Goal: Information Seeking & Learning: Learn about a topic

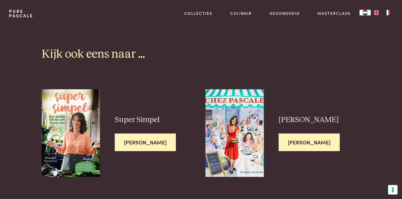
scroll to position [1424, 0]
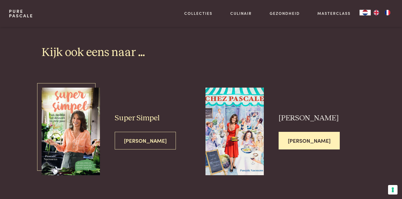
click at [58, 117] on img at bounding box center [71, 131] width 58 height 88
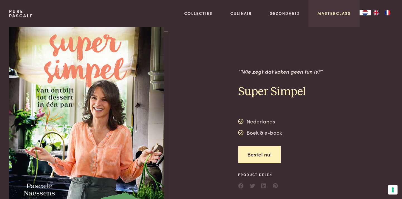
click at [330, 13] on link "Masterclass" at bounding box center [333, 13] width 33 height 6
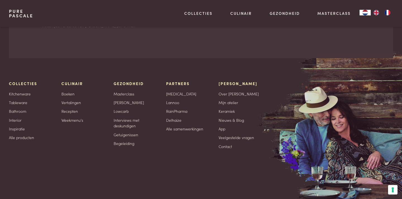
scroll to position [1926, 0]
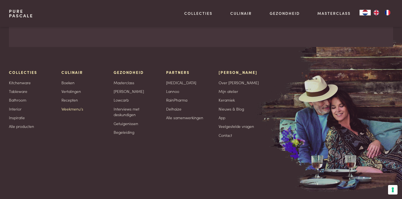
click at [71, 106] on link "Weekmenu's" at bounding box center [72, 109] width 22 height 6
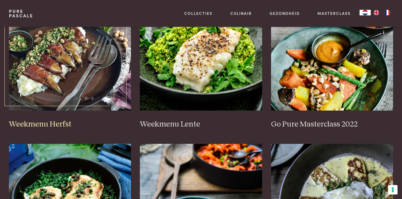
scroll to position [292, 0]
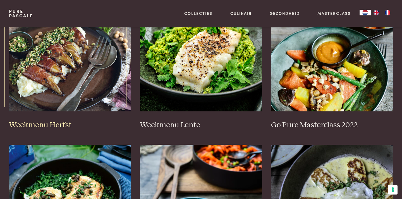
click at [63, 64] on img at bounding box center [70, 55] width 122 height 112
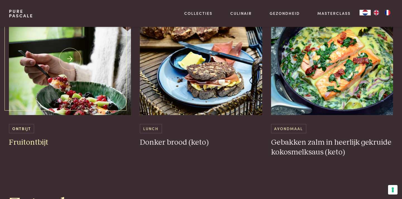
scroll to position [1241, 0]
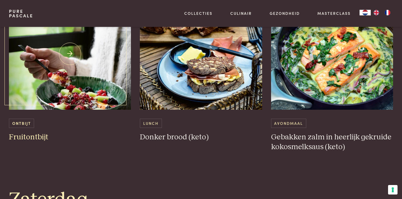
click at [31, 132] on h3 "Fruitontbijt" at bounding box center [70, 137] width 122 height 10
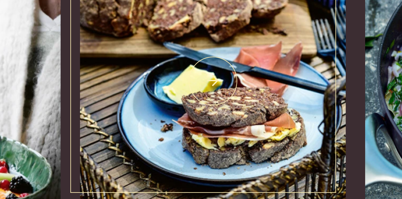
scroll to position [1205, 0]
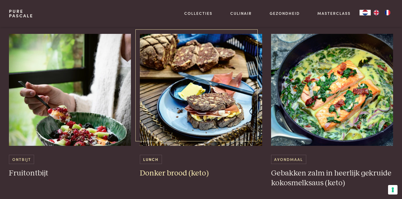
click at [189, 101] on img at bounding box center [201, 90] width 122 height 112
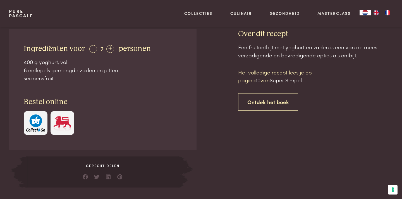
scroll to position [193, 0]
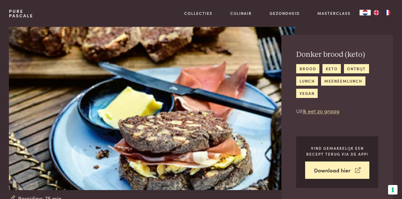
scroll to position [3, 0]
